Goal: Find specific page/section: Find specific page/section

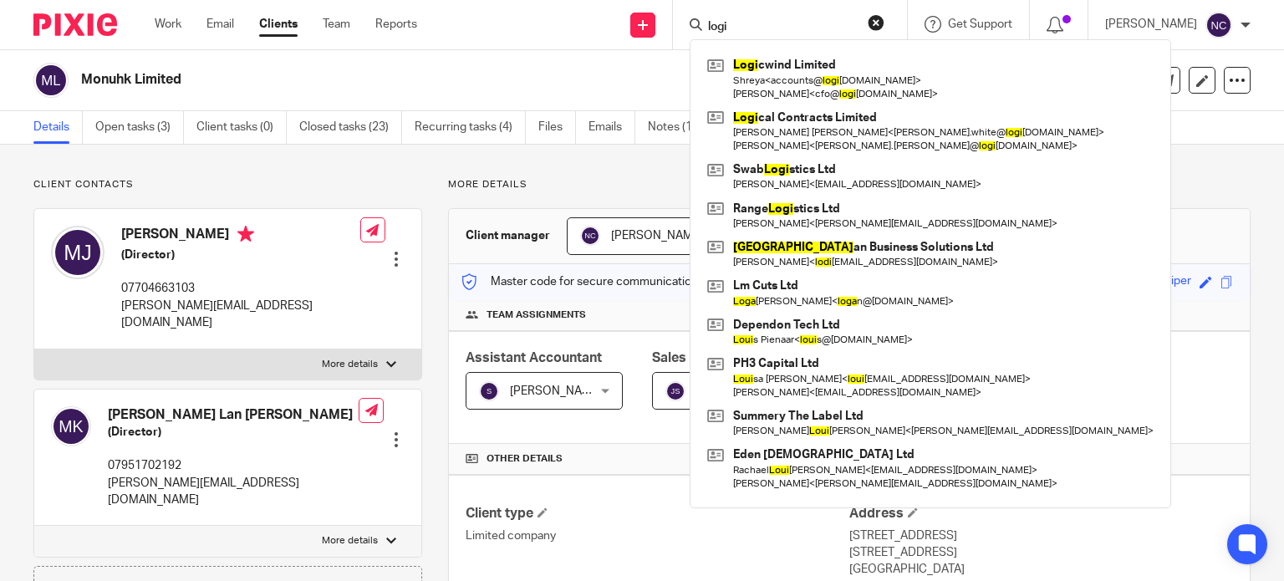
scroll to position [483, 0]
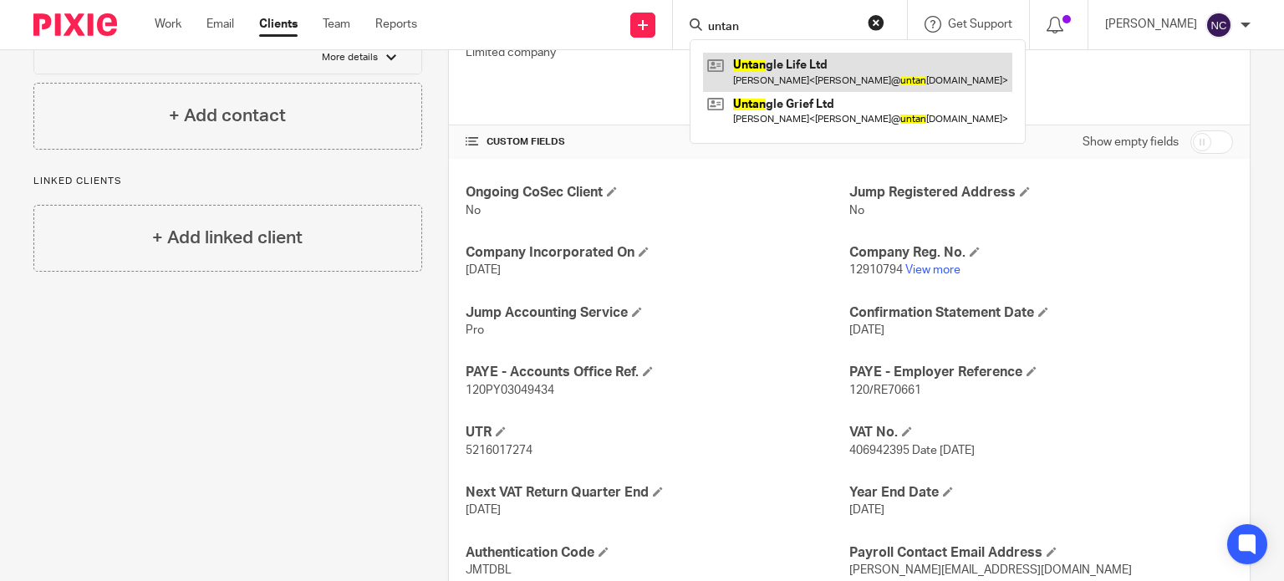
type input "untan"
click at [802, 76] on link at bounding box center [857, 72] width 309 height 38
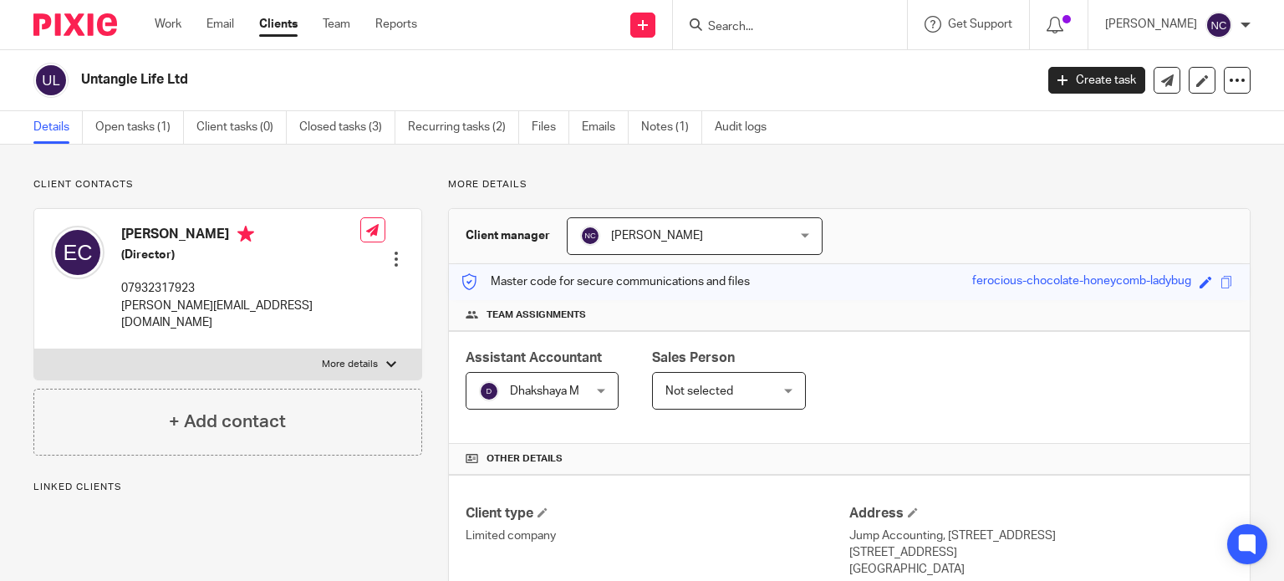
scroll to position [478, 0]
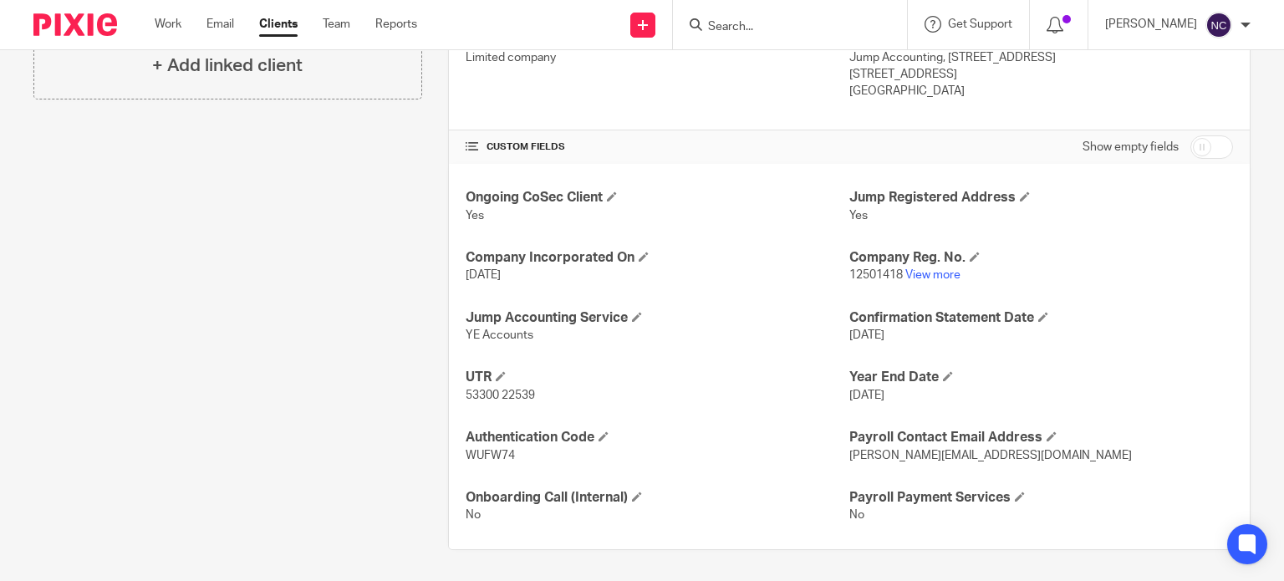
click at [929, 289] on div "Ongoing CoSec Client Yes Jump Registered Address Yes Company Incorporated On [D…" at bounding box center [849, 356] width 801 height 385
click at [939, 273] on link "View more" at bounding box center [932, 275] width 55 height 12
click at [749, 27] on input "Search" at bounding box center [782, 27] width 150 height 15
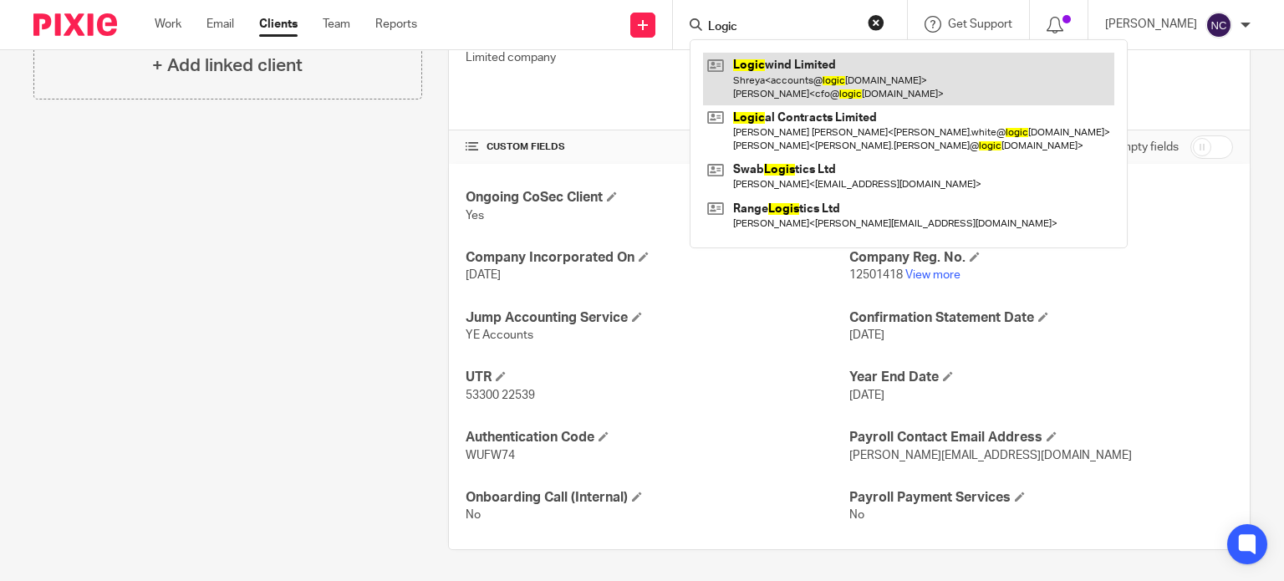
type input "Logic"
click at [766, 73] on link at bounding box center [908, 79] width 411 height 52
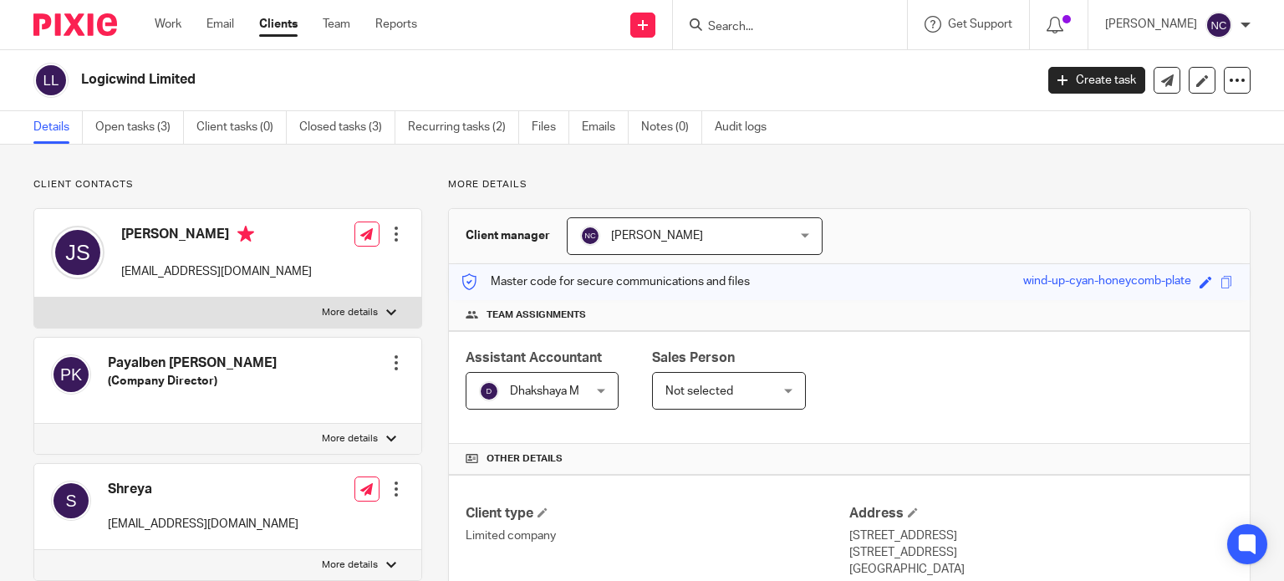
click at [745, 20] on input "Search" at bounding box center [782, 27] width 150 height 15
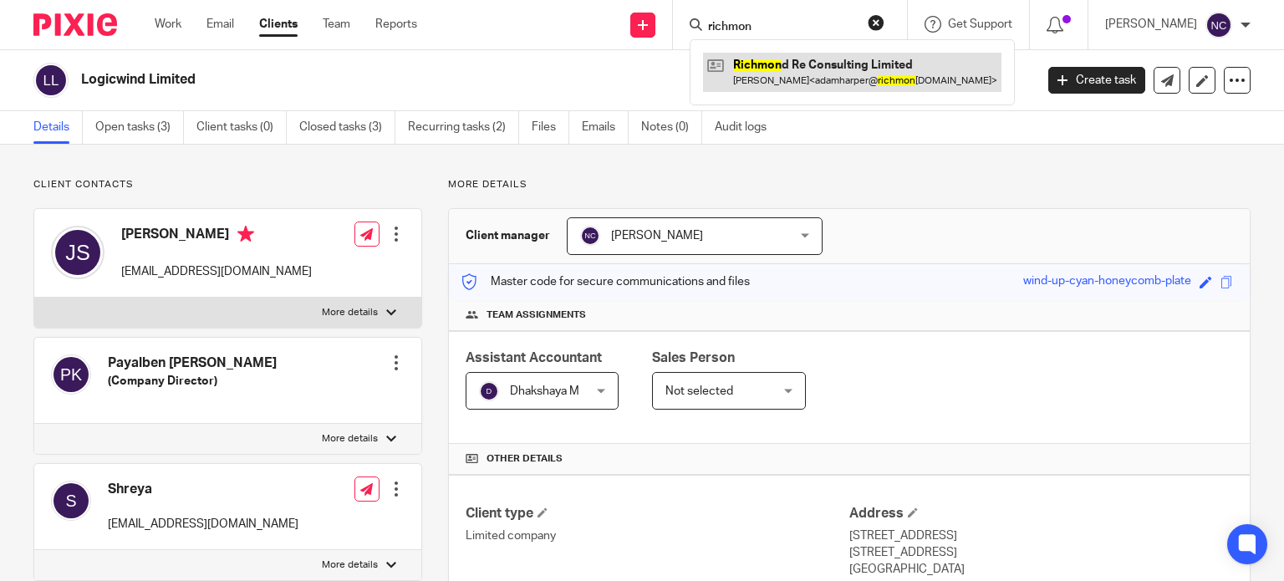
type input "richmon"
click at [797, 63] on link at bounding box center [852, 72] width 298 height 38
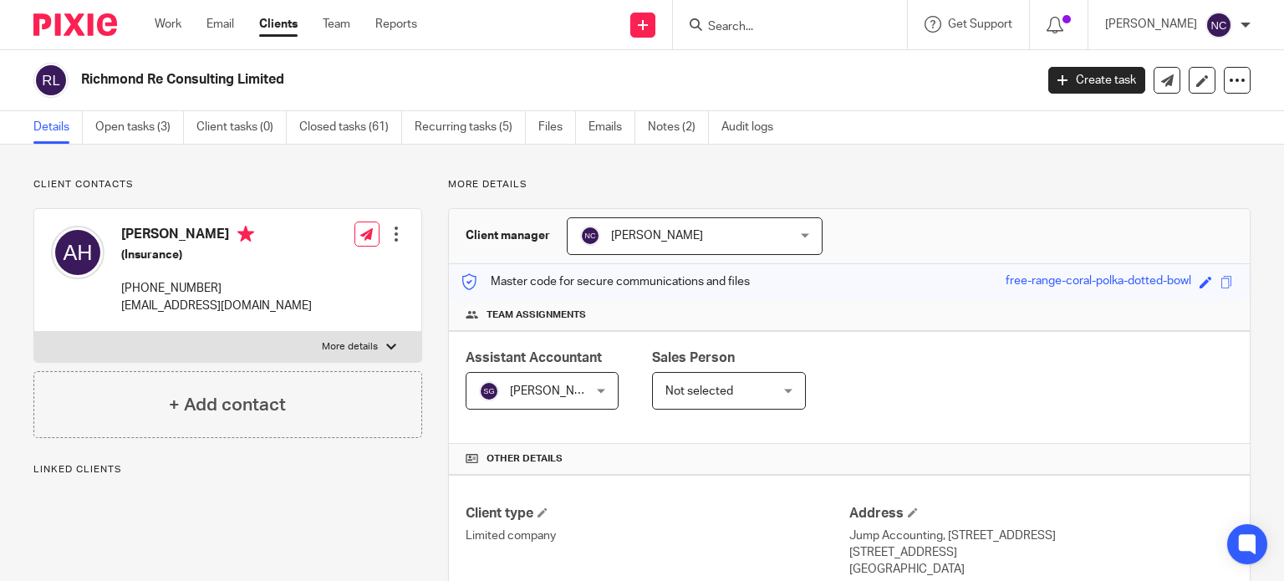
scroll to position [382, 0]
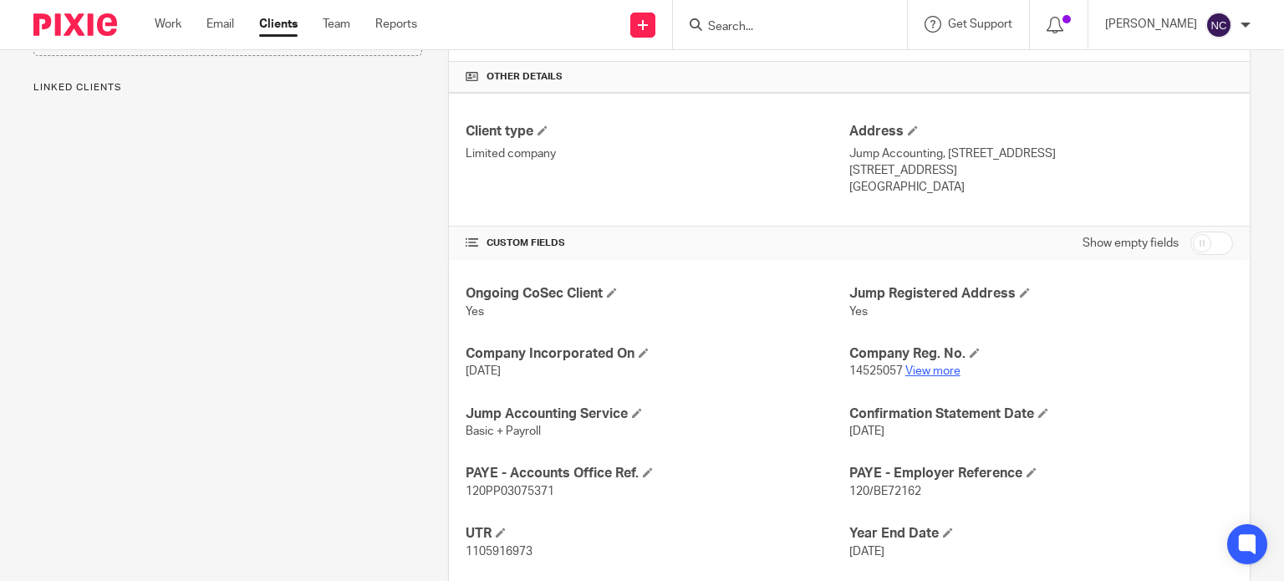
click at [913, 369] on link "View more" at bounding box center [932, 371] width 55 height 12
click at [776, 24] on input "Search" at bounding box center [782, 27] width 150 height 15
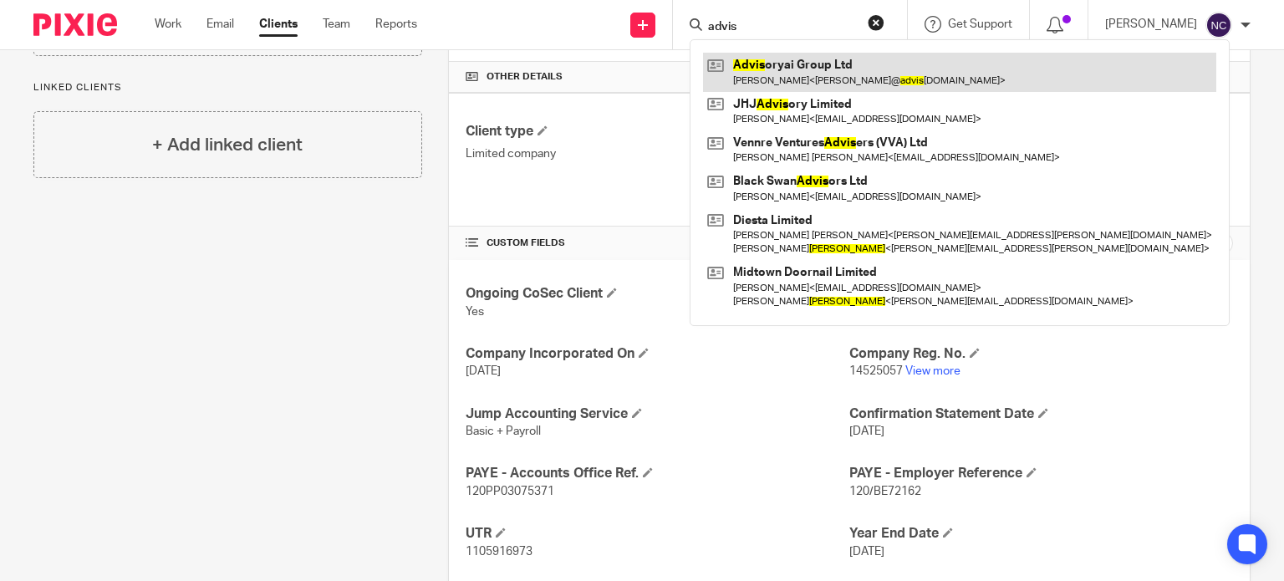
type input "advis"
click at [774, 64] on link at bounding box center [959, 72] width 513 height 38
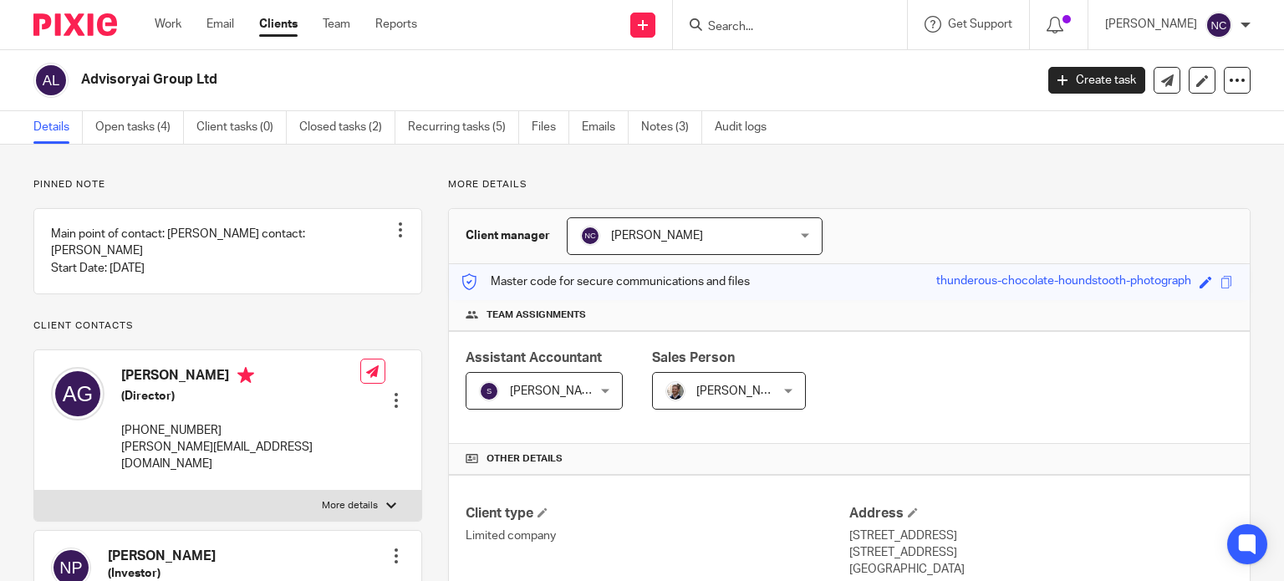
scroll to position [510, 0]
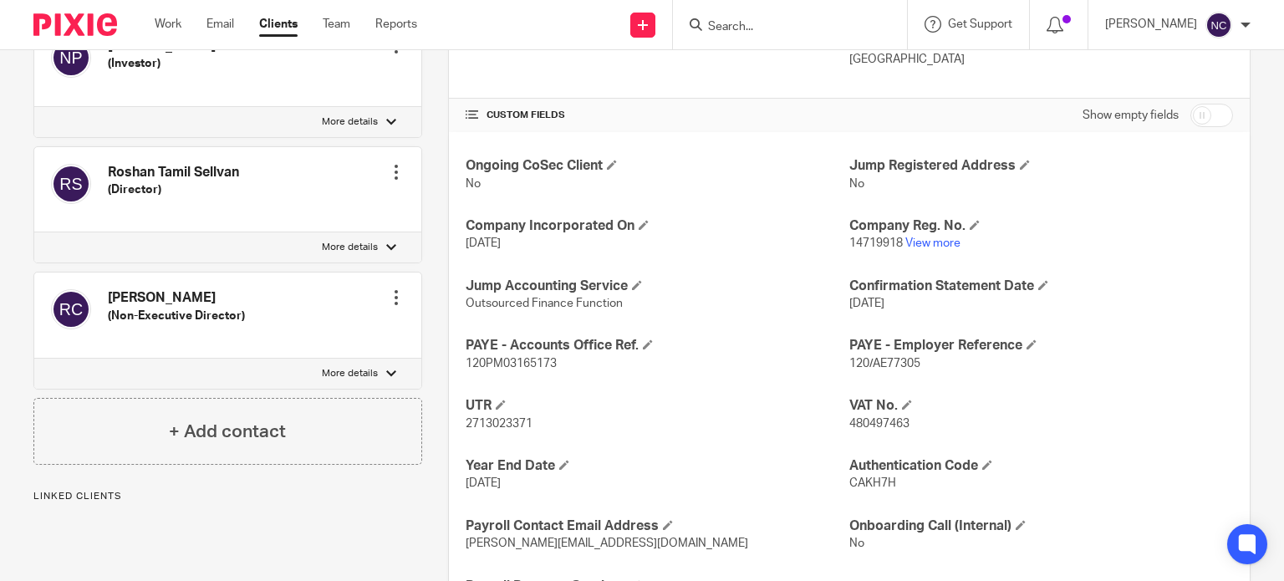
click at [849, 421] on span "480497463" at bounding box center [879, 424] width 60 height 12
copy span "480497463"
